Goal: Task Accomplishment & Management: Manage account settings

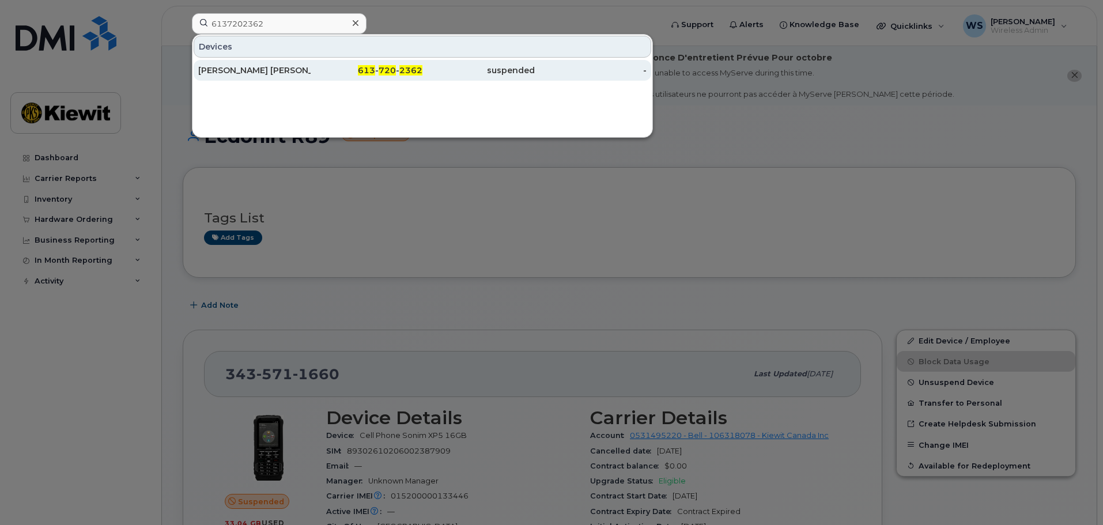
type input "6137202362"
click at [275, 73] on div "[PERSON_NAME] [PERSON_NAME]" at bounding box center [254, 71] width 112 height 12
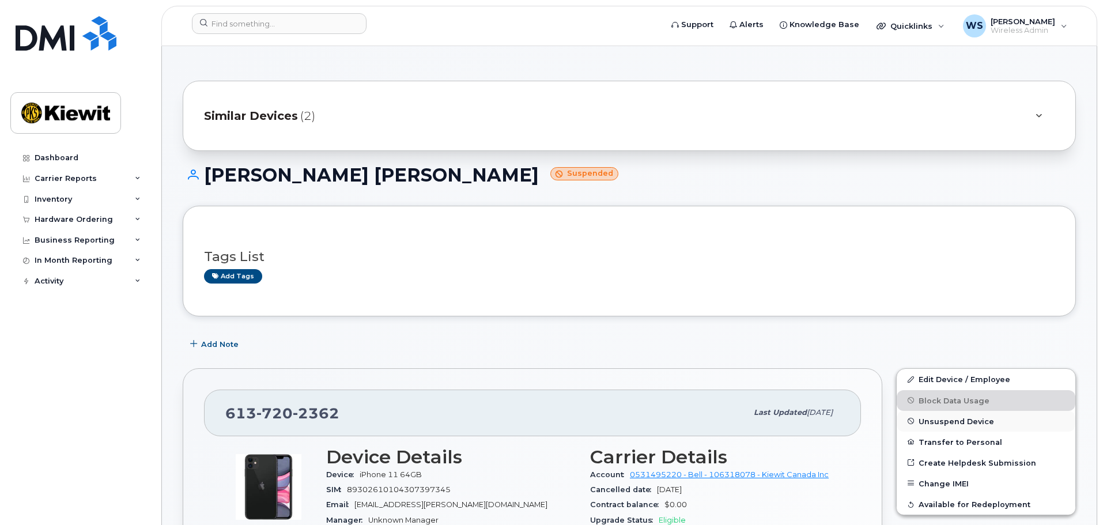
click at [930, 420] on span "Unsuspend Device" at bounding box center [957, 421] width 76 height 9
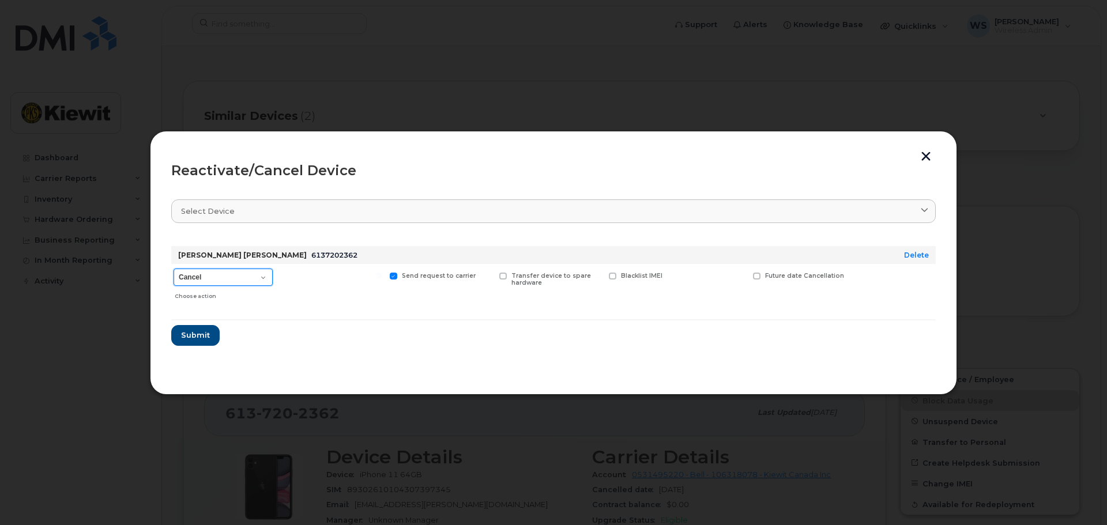
click at [226, 281] on select "Cancel Suspend - Extend Suspension Reactivate" at bounding box center [223, 277] width 99 height 17
select select "[object Object]"
click at [174, 269] on select "Cancel Suspend - Extend Suspension Reactivate" at bounding box center [223, 277] width 99 height 17
click at [193, 344] on button "Submit" at bounding box center [194, 335] width 47 height 21
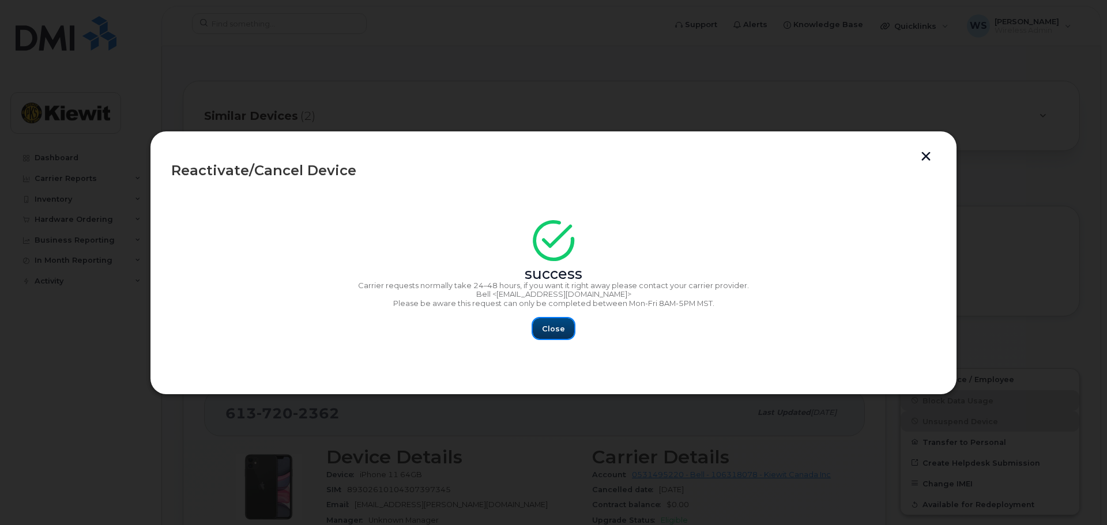
click at [548, 326] on span "Close" at bounding box center [553, 328] width 23 height 11
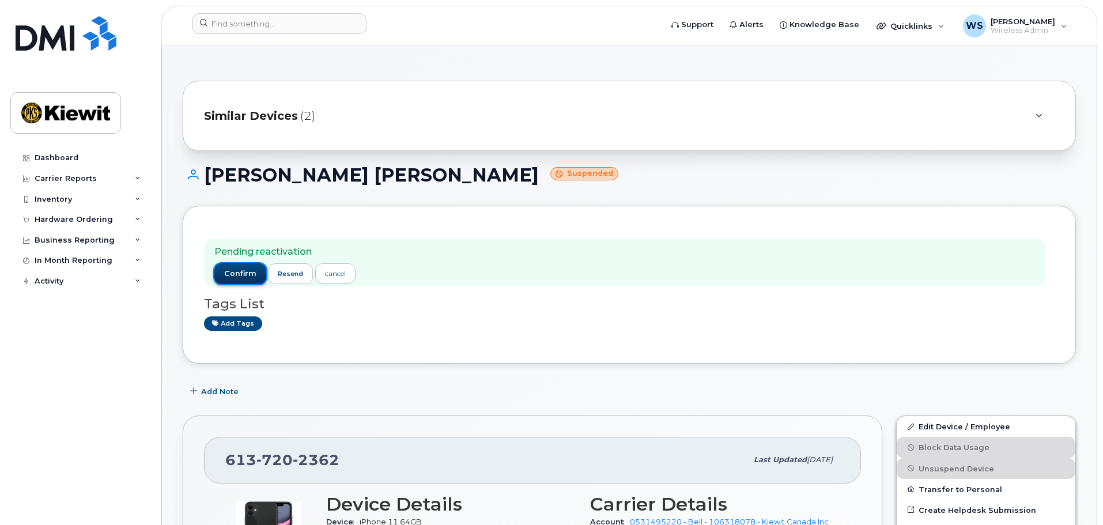
click at [233, 273] on span "confirm" at bounding box center [240, 274] width 32 height 10
click at [239, 274] on span "confirm" at bounding box center [240, 274] width 32 height 10
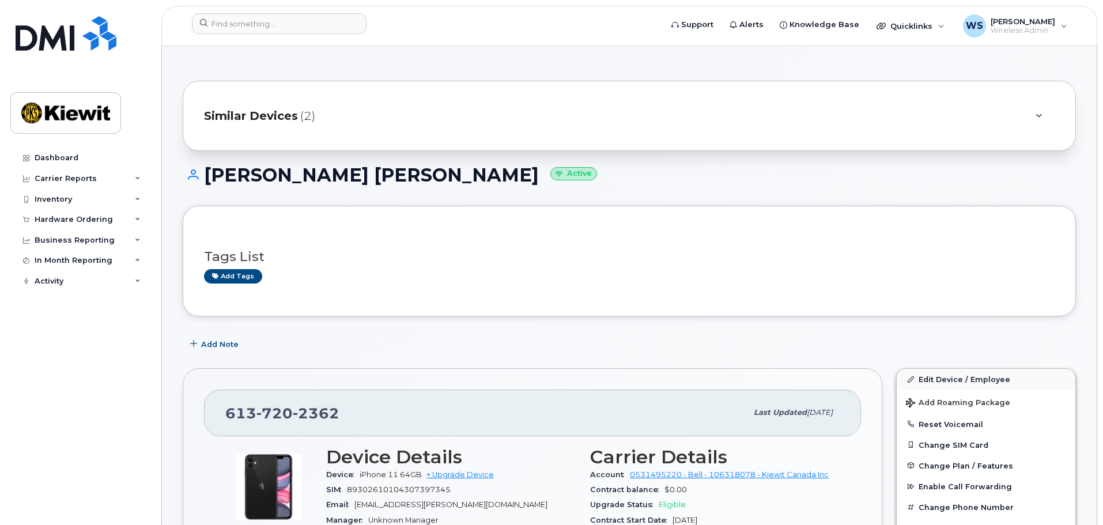
scroll to position [231, 0]
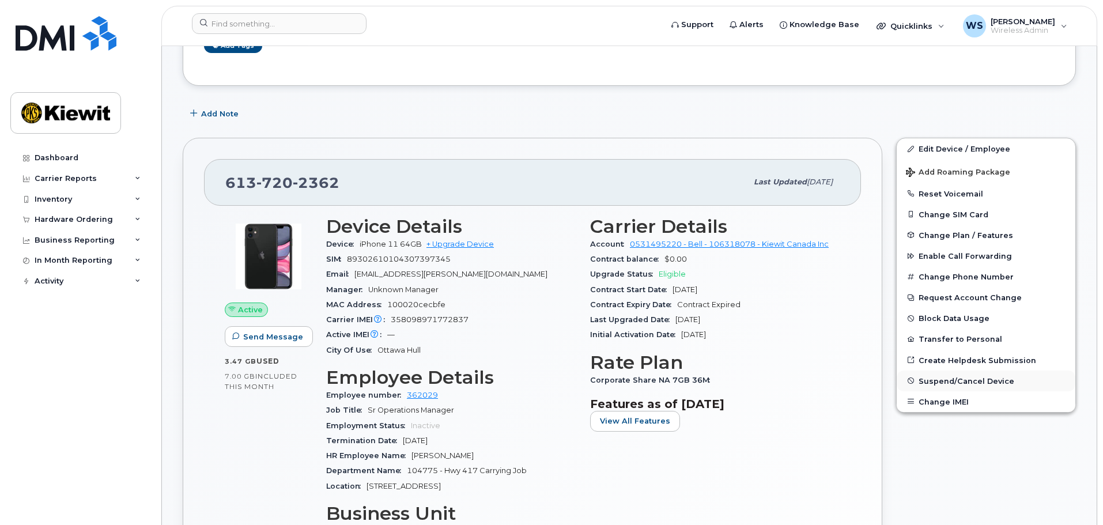
click at [953, 379] on span "Suspend/Cancel Device" at bounding box center [967, 380] width 96 height 9
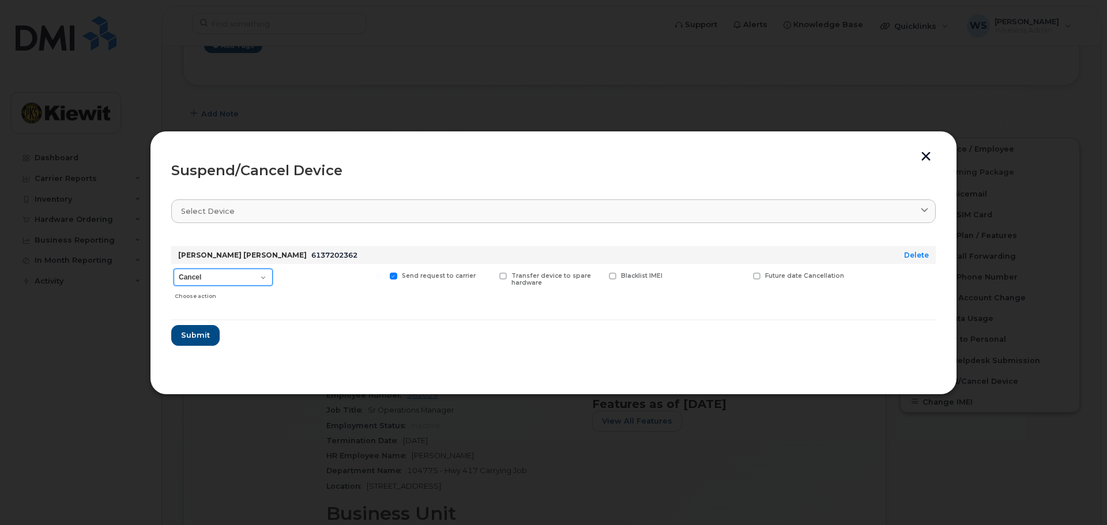
click at [236, 271] on select "Cancel Suspend - Extend Suspension Suspend - Reduced Rate Suspend - Full Rate S…" at bounding box center [223, 277] width 99 height 17
select select "[object Object]"
click at [174, 269] on select "Cancel Suspend - Extend Suspension Suspend - Reduced Rate Suspend - Full Rate S…" at bounding box center [223, 277] width 99 height 17
click at [204, 341] on button "Submit" at bounding box center [194, 335] width 47 height 21
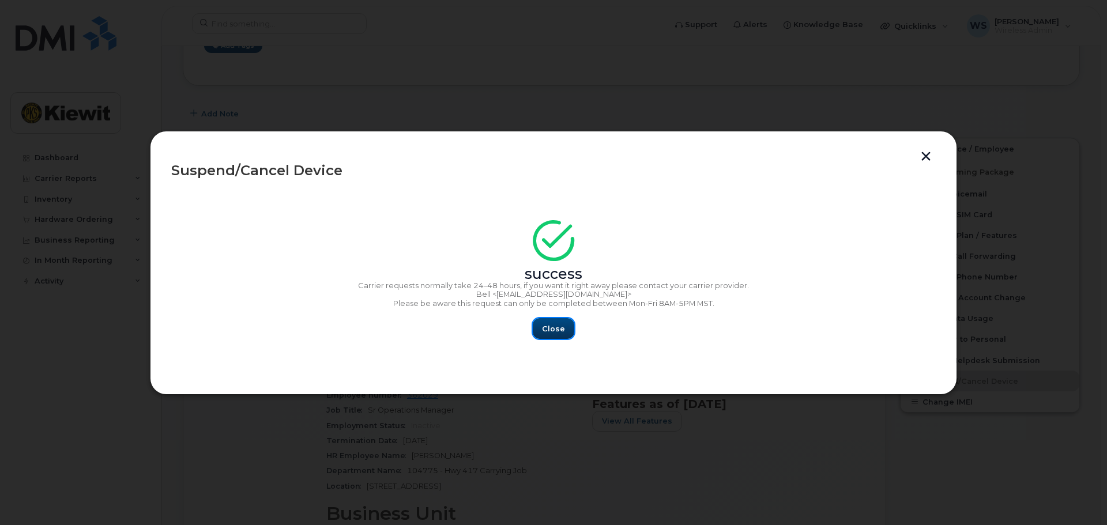
click at [565, 333] on button "Close" at bounding box center [554, 328] width 42 height 21
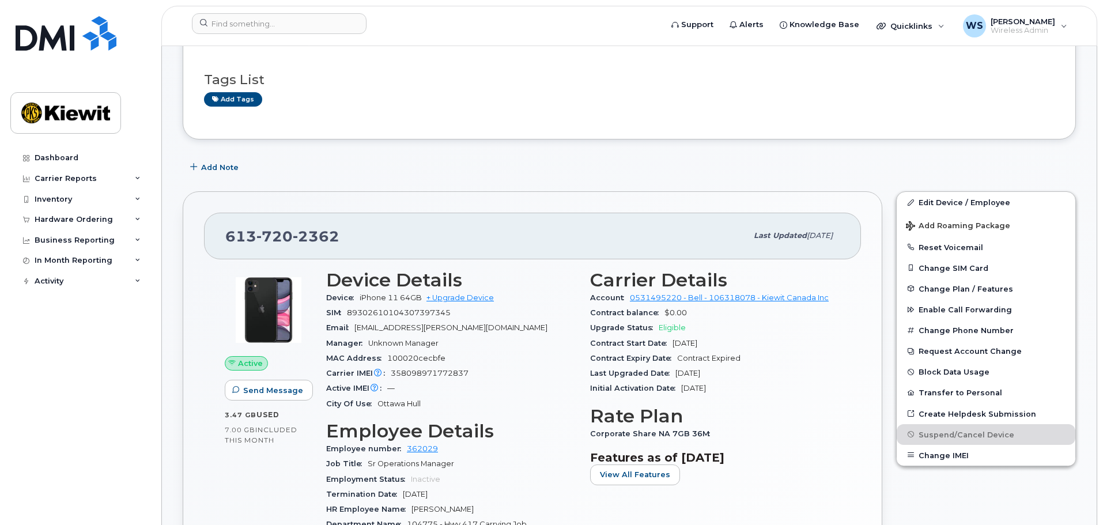
scroll to position [0, 0]
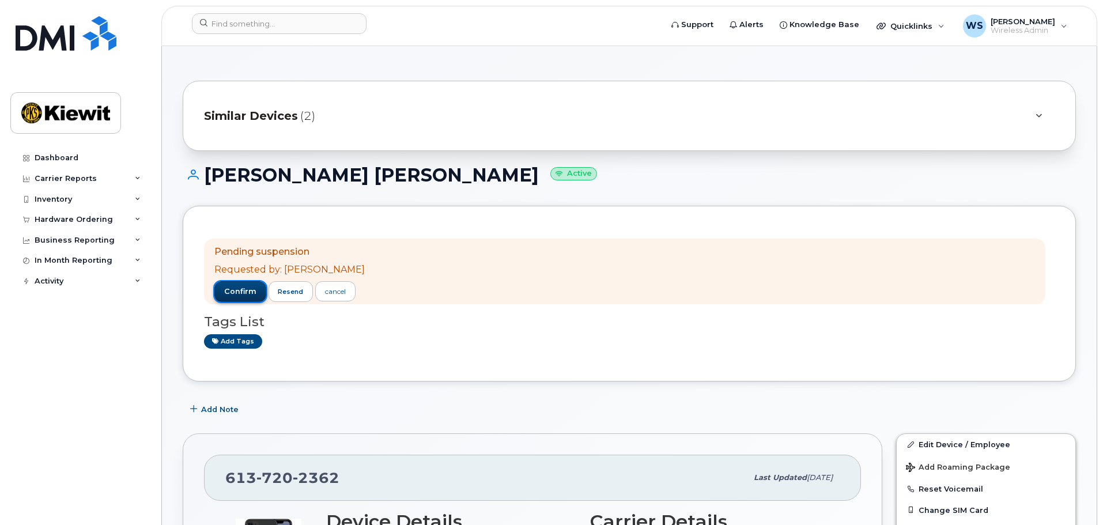
click at [239, 290] on span "confirm" at bounding box center [240, 291] width 32 height 10
